Goal: Information Seeking & Learning: Check status

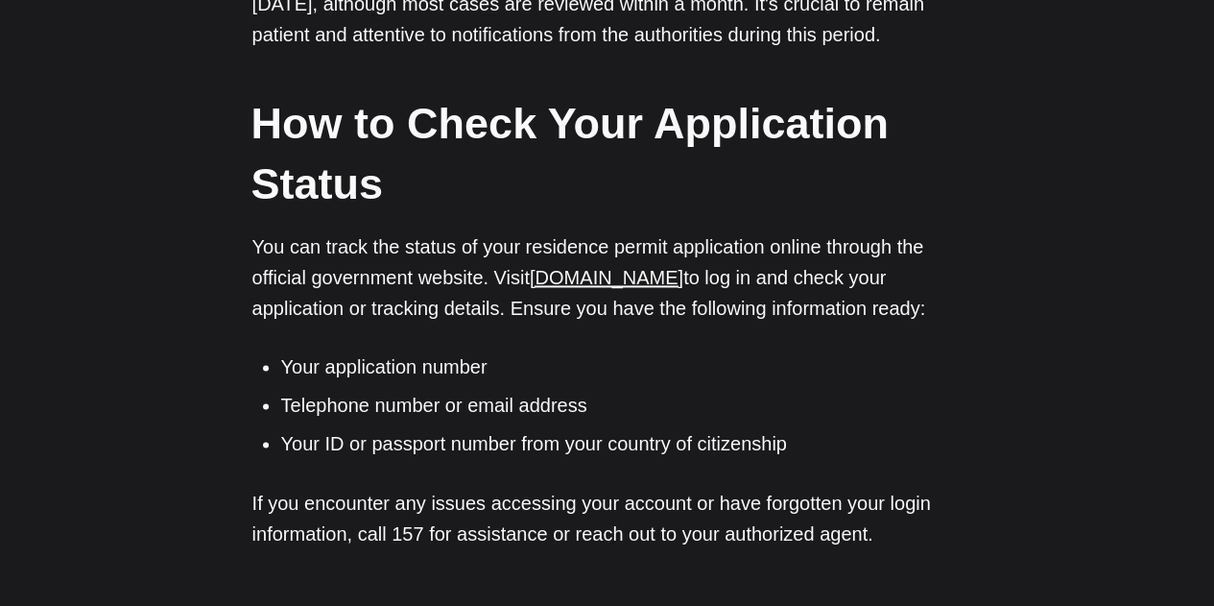
scroll to position [1344, 0]
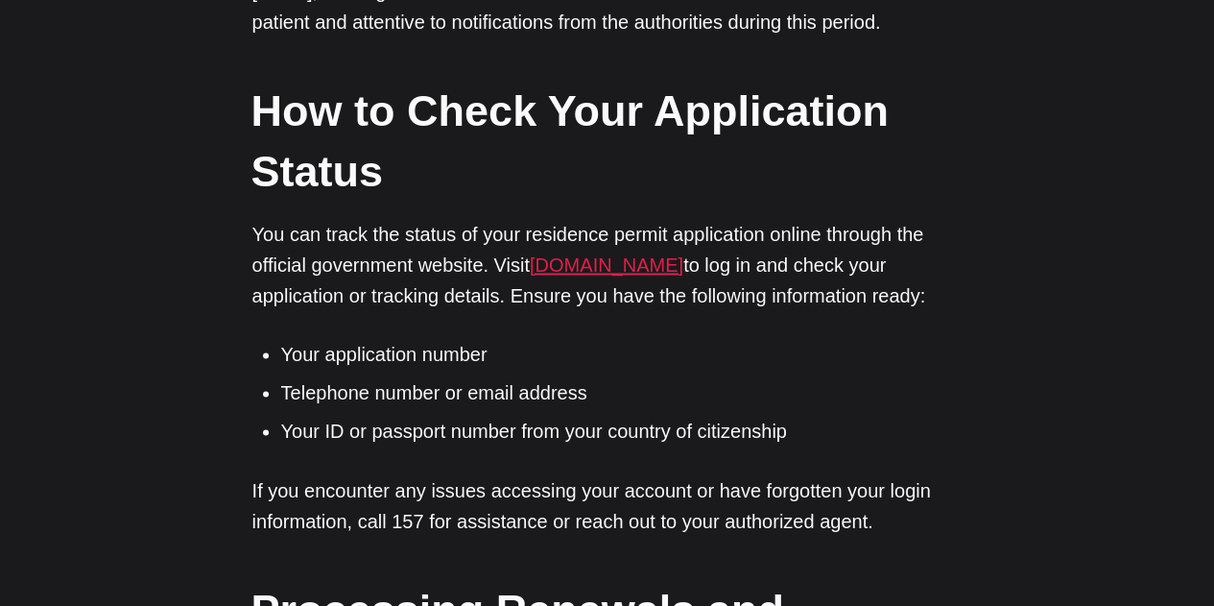
click at [620, 270] on link "[DOMAIN_NAME]" at bounding box center [607, 264] width 154 height 21
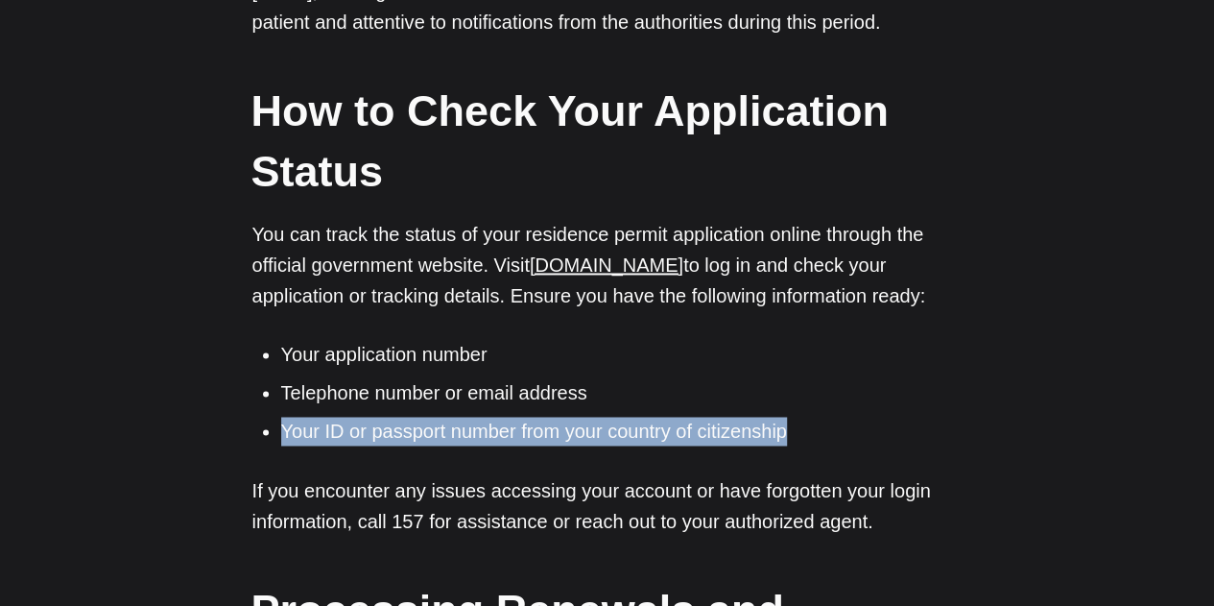
drag, startPoint x: 282, startPoint y: 429, endPoint x: 817, endPoint y: 440, distance: 534.8
click at [817, 440] on li "Your ID or passport number from your country of citizenship" at bounding box center [622, 431] width 682 height 29
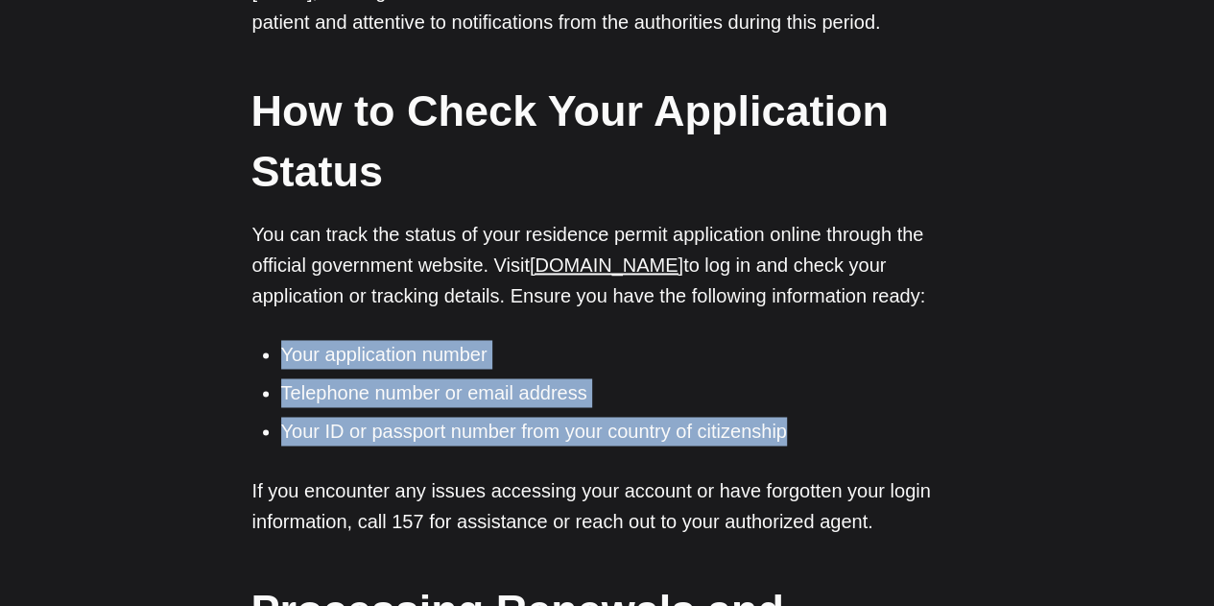
drag, startPoint x: 851, startPoint y: 435, endPoint x: 279, endPoint y: 357, distance: 576.5
click at [279, 357] on ul "Your application number Telephone number or email address Your ID or passport n…" at bounding box center [615, 393] width 696 height 106
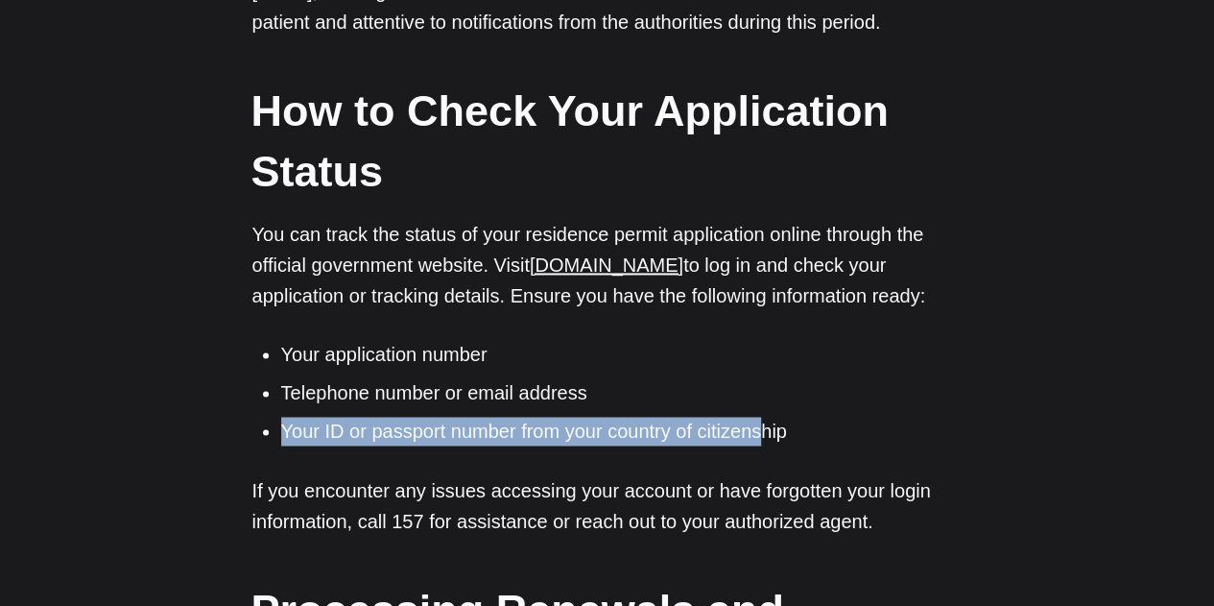
drag, startPoint x: 302, startPoint y: 431, endPoint x: 766, endPoint y: 433, distance: 463.7
click at [766, 433] on ul "Your application number Telephone number or email address Your ID or passport n…" at bounding box center [615, 393] width 696 height 106
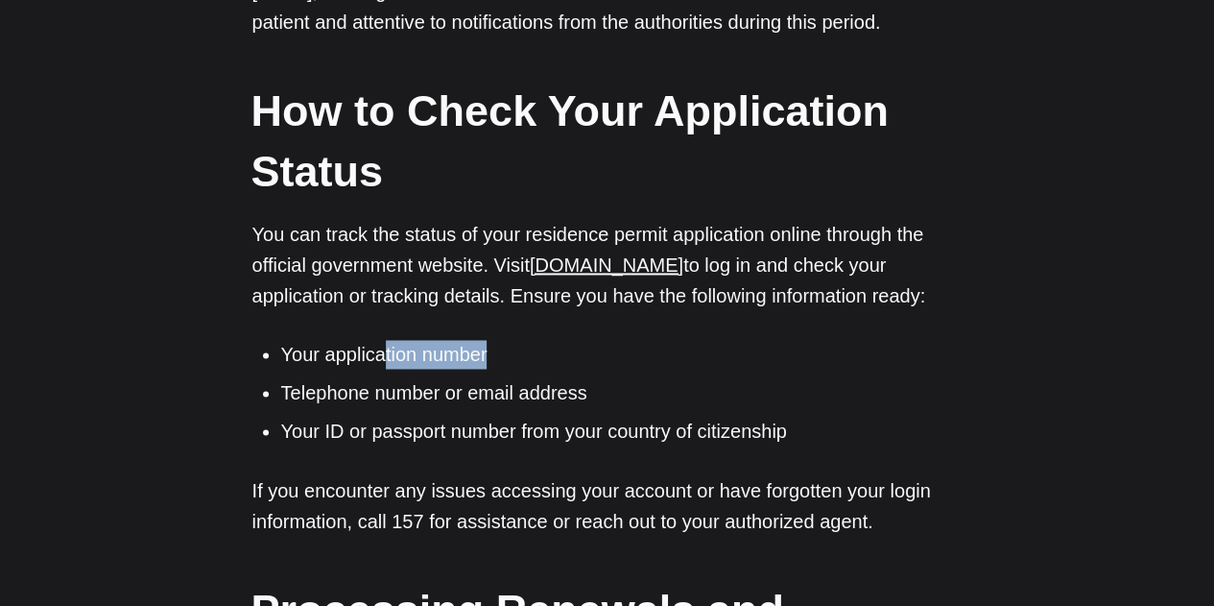
drag, startPoint x: 515, startPoint y: 363, endPoint x: 372, endPoint y: 352, distance: 142.5
click at [369, 351] on li "Your application number" at bounding box center [622, 354] width 682 height 29
click at [699, 396] on li "Telephone number or email address" at bounding box center [622, 392] width 682 height 29
click at [646, 344] on li "Your application number" at bounding box center [622, 354] width 682 height 29
click at [643, 272] on link "[DOMAIN_NAME]" at bounding box center [607, 264] width 154 height 21
